Goal: Book appointment/travel/reservation

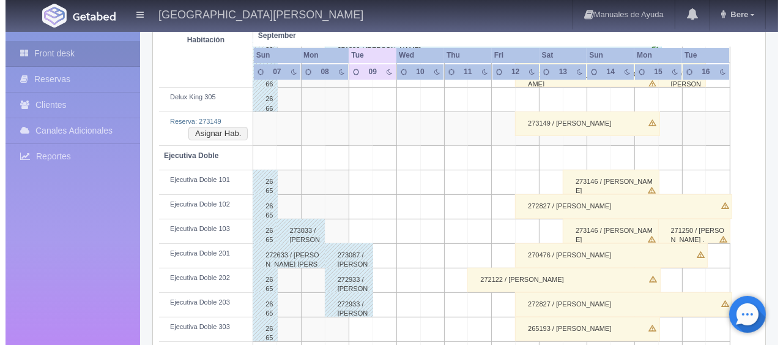
scroll to position [367, 0]
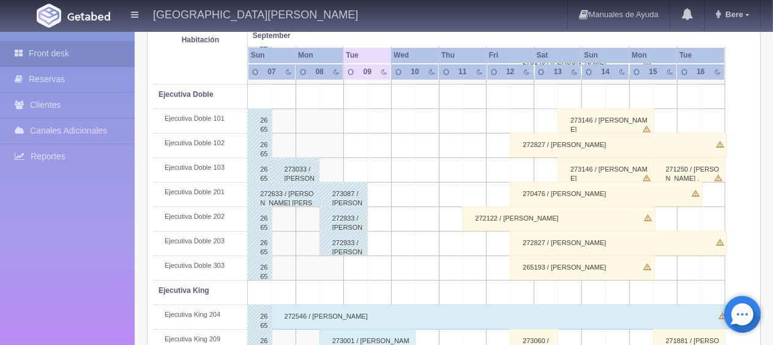
click at [479, 195] on td at bounding box center [475, 194] width 24 height 24
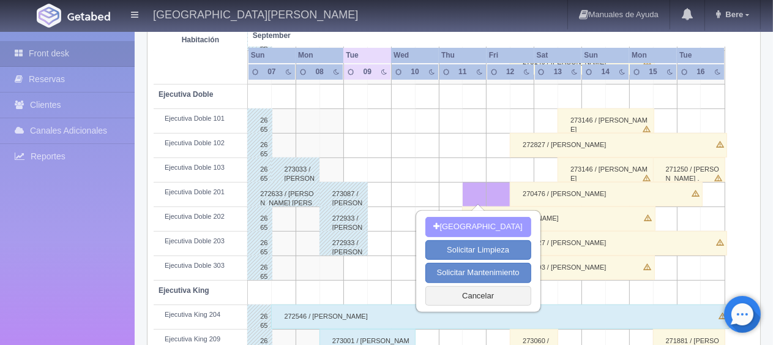
click at [488, 230] on button "[GEOGRAPHIC_DATA]" at bounding box center [478, 227] width 106 height 20
type input "[DATE]"
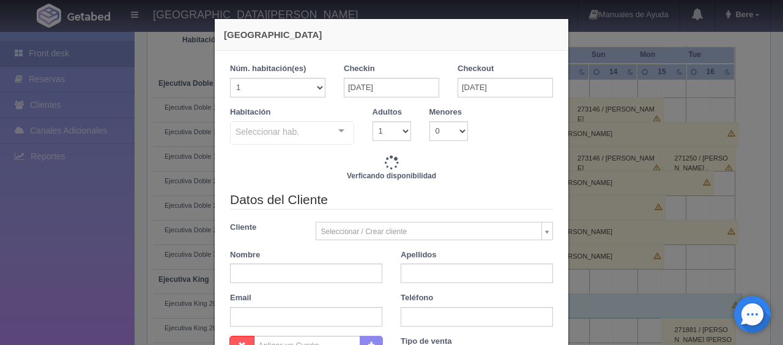
checkbox input "false"
click at [384, 90] on input "[DATE]" at bounding box center [391, 88] width 95 height 20
type input "1299.00"
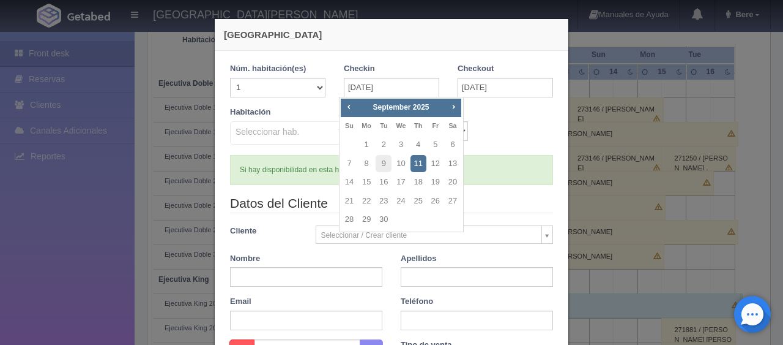
checkbox input "false"
click at [481, 130] on div "Habitación Seleccionar hab. No elements found. Consider changing the search que…" at bounding box center [391, 130] width 341 height 48
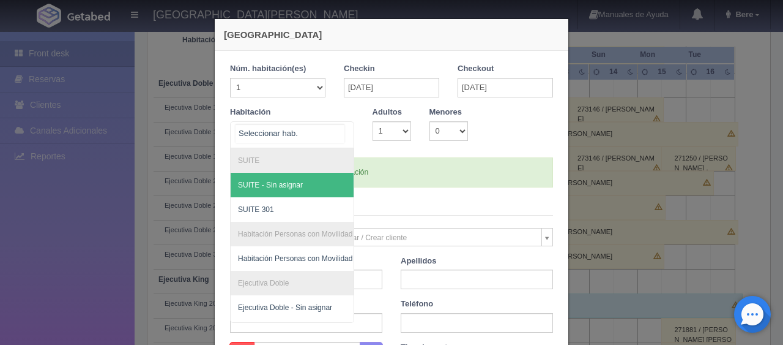
click at [328, 139] on div "SUITE SUITE - Sin asignar SUITE 301 Habitación Personas con Movilidad Reducida …" at bounding box center [292, 134] width 124 height 27
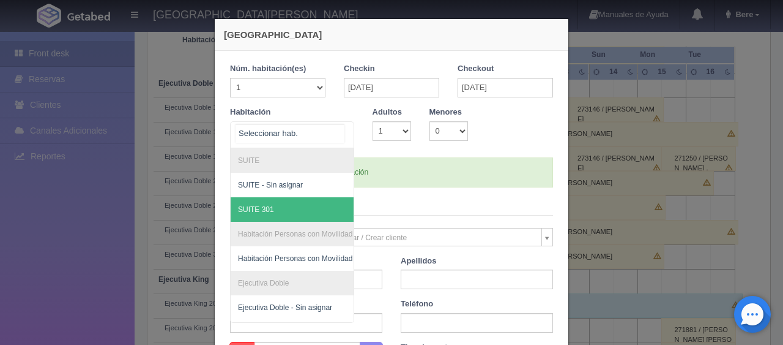
scroll to position [122, 0]
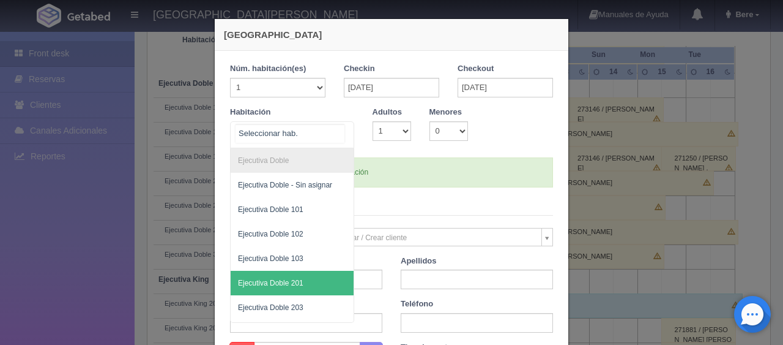
click at [296, 278] on span "Ejecutiva Doble 201" at bounding box center [270, 282] width 65 height 9
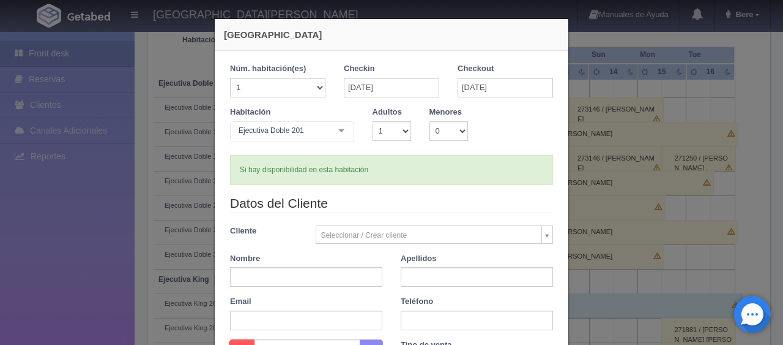
checkbox input "false"
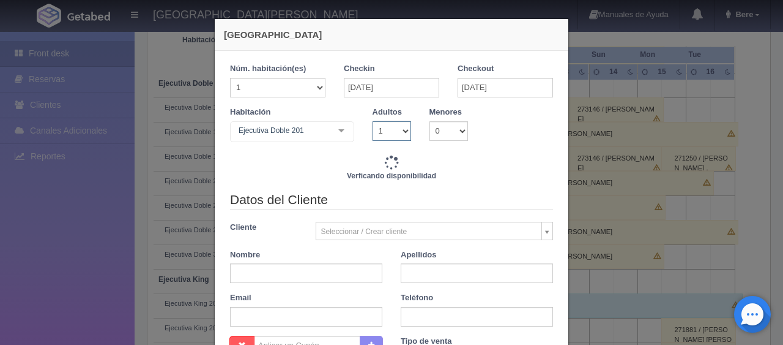
click at [382, 124] on select "1 2 3 4 5 6 7 8 9 10" at bounding box center [392, 131] width 39 height 20
type input "1299.00"
checkbox input "false"
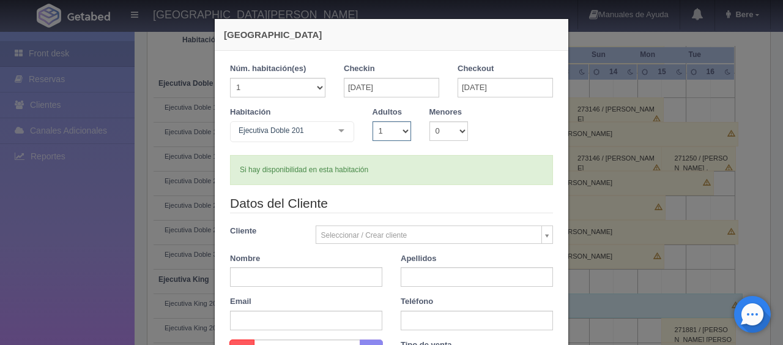
click at [373, 121] on select "1 2 3 4 5 6 7 8 9 10" at bounding box center [392, 131] width 39 height 20
click at [379, 129] on select "1 2 3 4 5 6 7 8 9 10" at bounding box center [392, 131] width 39 height 20
select select "2"
click at [373, 121] on select "1 2 3 4 5 6 7 8 9 10" at bounding box center [392, 131] width 39 height 20
checkbox input "false"
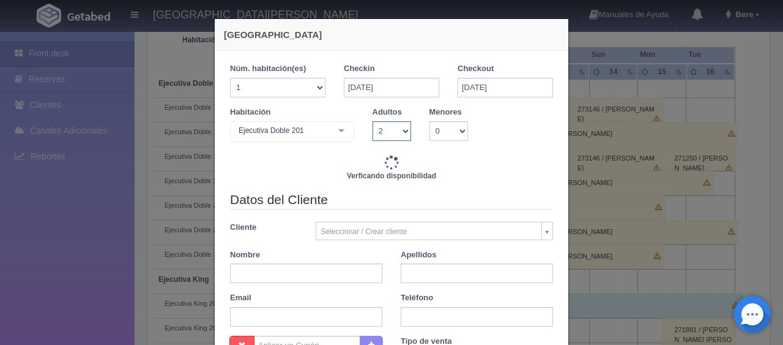
type input "1549.00"
checkbox input "false"
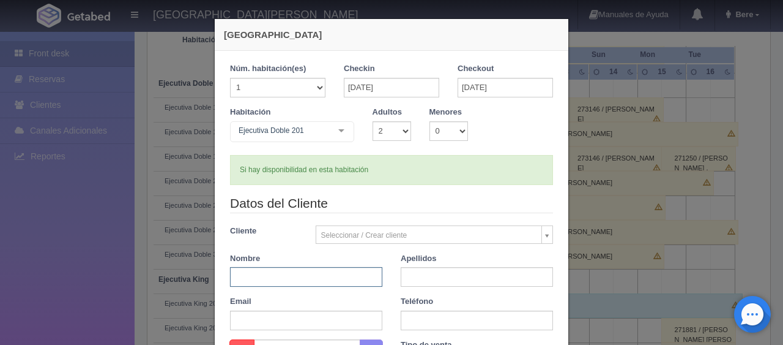
click at [299, 270] on input "text" at bounding box center [306, 277] width 152 height 20
type input "[PERSON_NAME]"
click at [423, 272] on input "text" at bounding box center [477, 277] width 152 height 20
type input "."
click at [426, 312] on input "text" at bounding box center [477, 320] width 152 height 20
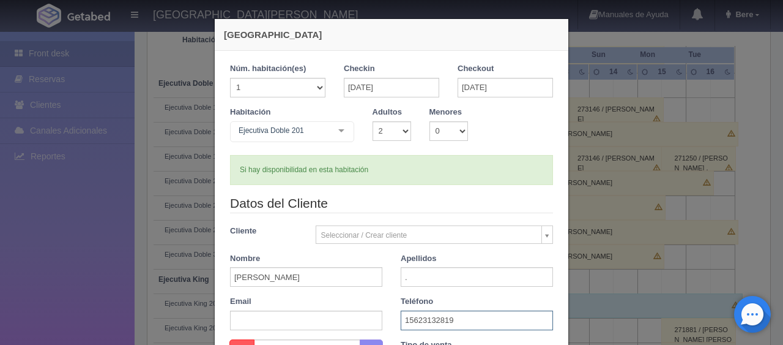
scroll to position [184, 0]
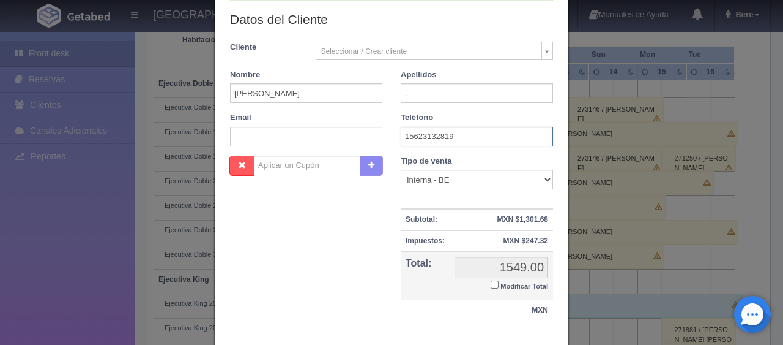
type input "15623132819"
click at [454, 185] on select "Correo Electronico Interna - BE Llamada OTA Externa Otro WALK IN" at bounding box center [477, 179] width 152 height 20
select select "phone"
click at [401, 169] on select "Correo Electronico Interna - BE Llamada OTA Externa Otro WALK IN" at bounding box center [477, 179] width 152 height 20
click at [492, 283] on input "Modificar Total" at bounding box center [495, 284] width 8 height 8
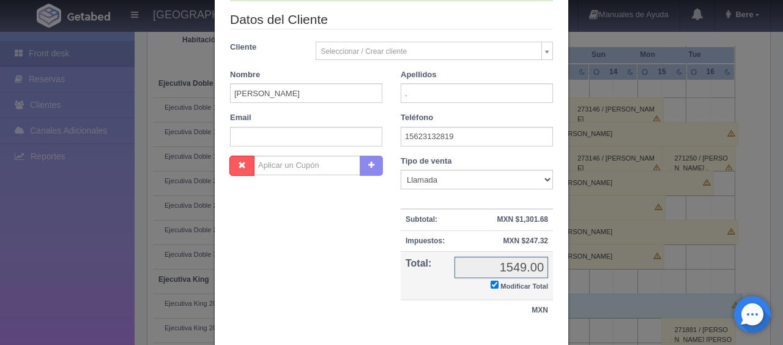
checkbox input "true"
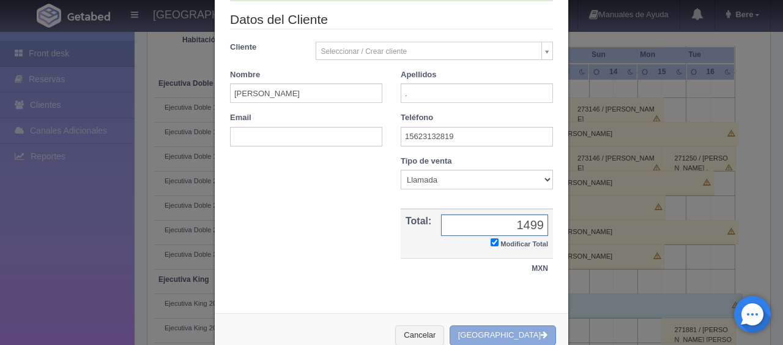
type input "1499"
click at [487, 329] on button "[GEOGRAPHIC_DATA]" at bounding box center [503, 335] width 106 height 20
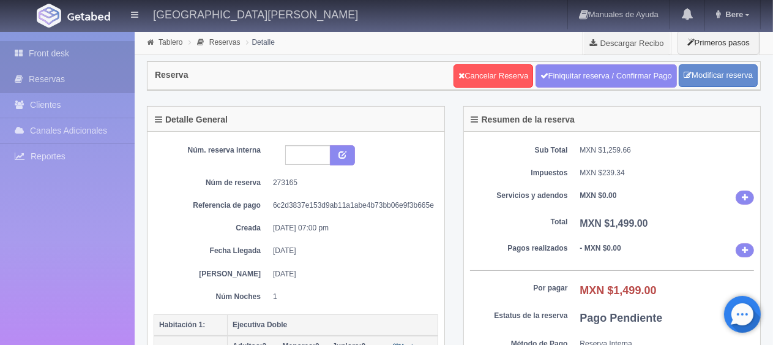
click at [95, 58] on link "Front desk" at bounding box center [67, 53] width 135 height 25
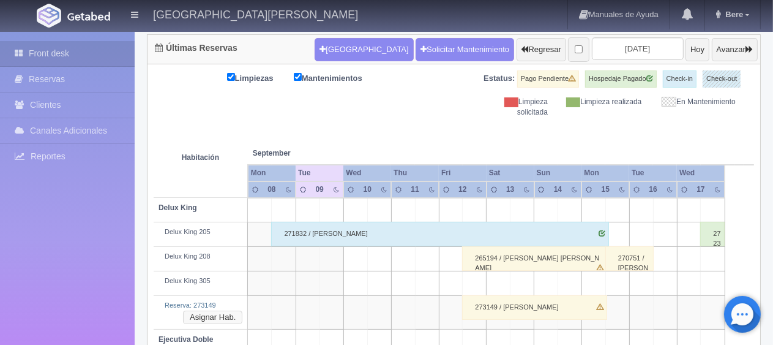
scroll to position [184, 0]
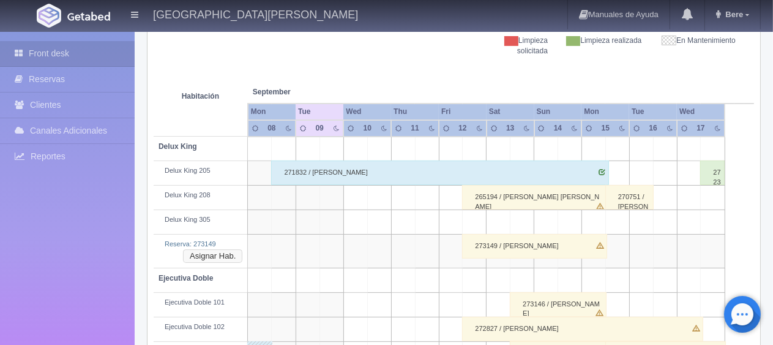
click at [220, 257] on button "Asignar Hab." at bounding box center [212, 255] width 59 height 13
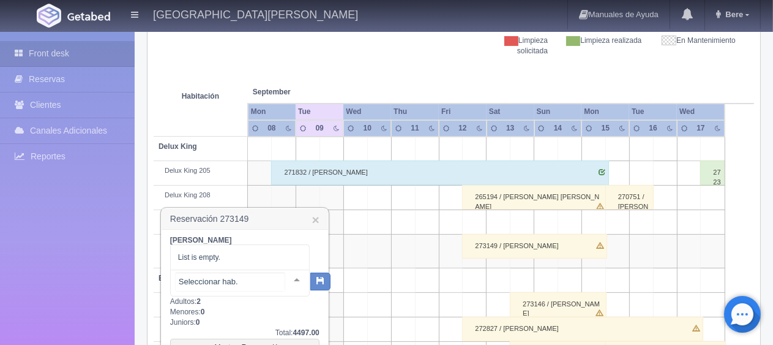
click at [285, 282] on div at bounding box center [297, 279] width 24 height 18
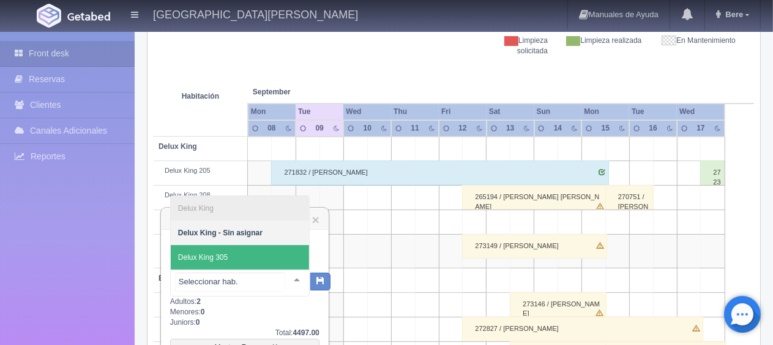
click at [251, 261] on span "Delux King 305" at bounding box center [240, 257] width 138 height 24
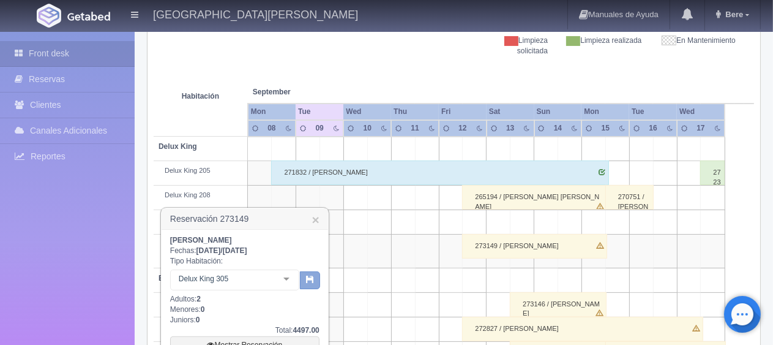
click at [308, 285] on button "button" at bounding box center [310, 280] width 20 height 18
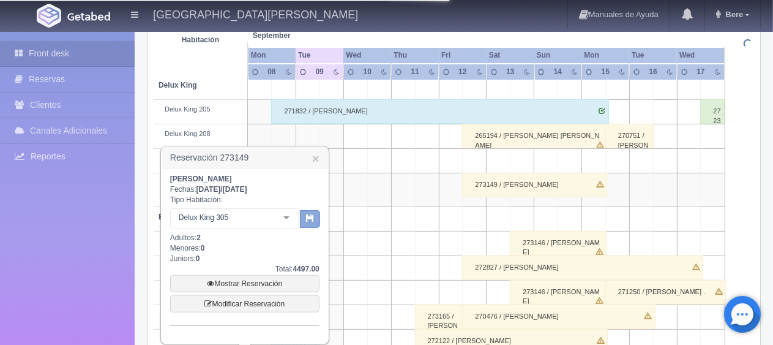
scroll to position [306, 0]
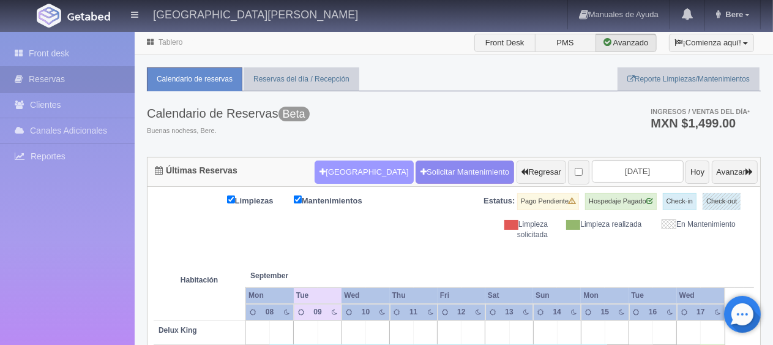
click at [333, 173] on button "[GEOGRAPHIC_DATA]" at bounding box center [364, 171] width 99 height 23
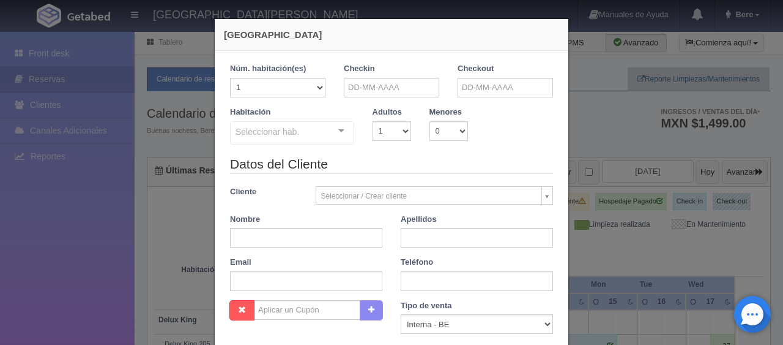
checkbox input "false"
